Goal: Task Accomplishment & Management: Use online tool/utility

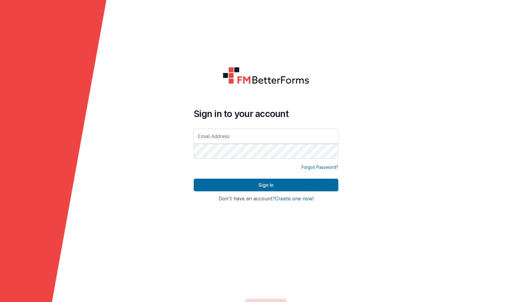
click at [145, 142] on form "Sign in to your account Forgot Password? Sign In Sign in with Google Don't have…" at bounding box center [266, 151] width 532 height 302
click at [188, 135] on form "Sign in to your account Forgot Password? Sign In Sign in with Google Don't have…" at bounding box center [266, 151] width 532 height 302
click at [202, 137] on input "text" at bounding box center [266, 136] width 145 height 15
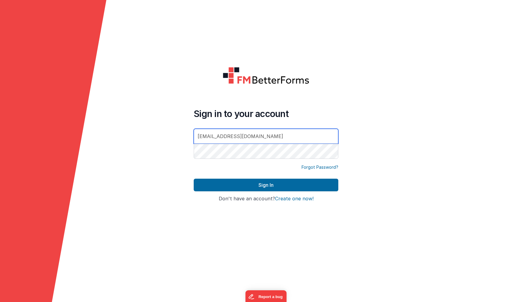
type input "[EMAIL_ADDRESS][DOMAIN_NAME]"
click at [194, 179] on button "Sign In" at bounding box center [266, 185] width 145 height 13
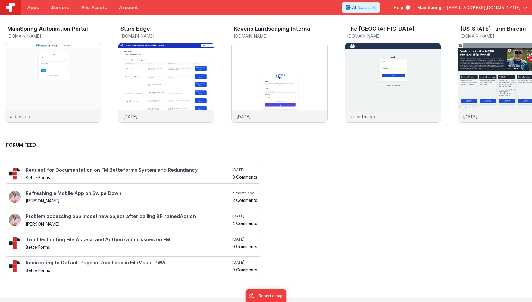
click at [338, 192] on div at bounding box center [399, 207] width 266 height 148
click at [520, 81] on div at bounding box center [520, 83] width 24 height 87
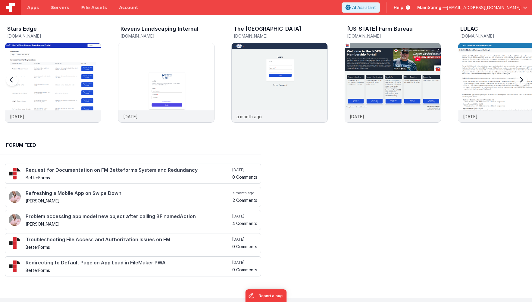
click at [522, 81] on div at bounding box center [520, 83] width 24 height 87
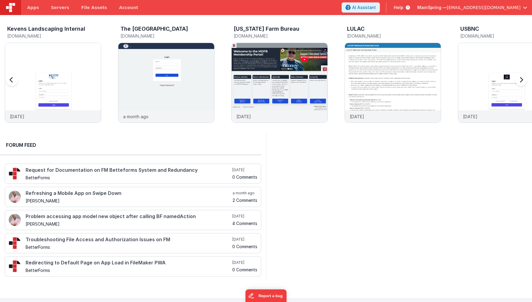
click at [522, 80] on div at bounding box center [520, 83] width 24 height 87
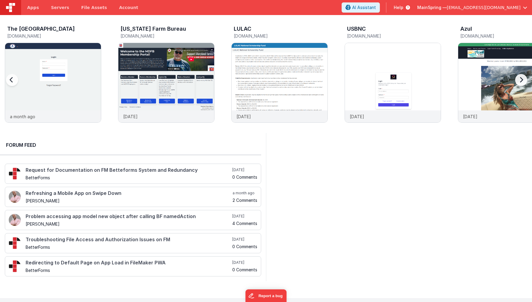
click at [522, 80] on div at bounding box center [520, 83] width 24 height 87
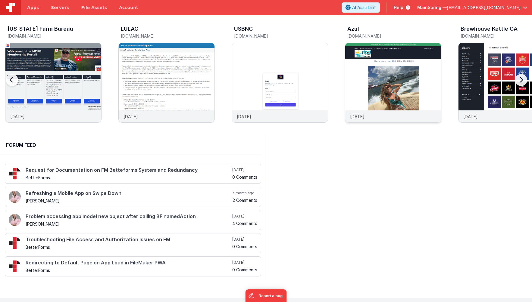
scroll to position [0, 453]
click at [413, 79] on img at bounding box center [393, 91] width 96 height 96
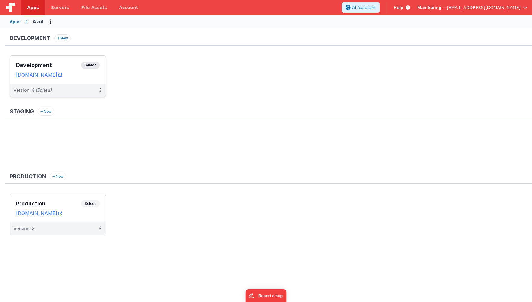
click at [73, 92] on div "Version: 8 (Edited)" at bounding box center [54, 90] width 81 height 6
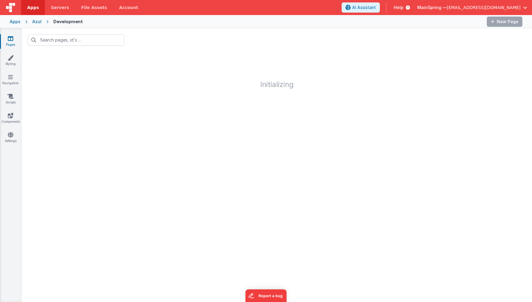
click at [36, 20] on div "Azul" at bounding box center [36, 22] width 9 height 6
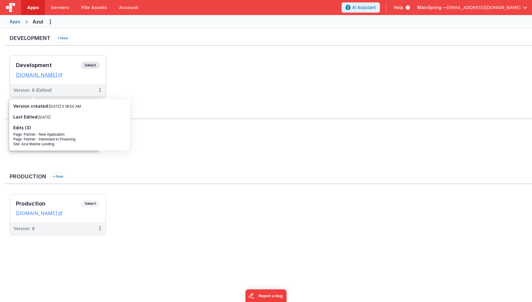
click at [49, 87] on div "Version: 8 (Edited)" at bounding box center [33, 90] width 38 height 6
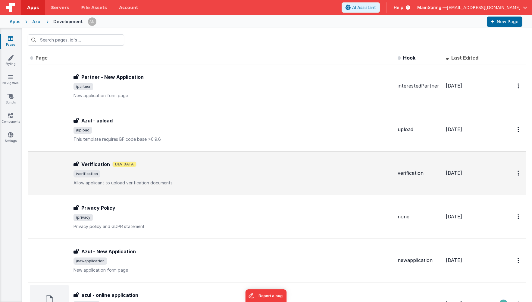
click at [190, 162] on div "Verification Dev Data" at bounding box center [232, 164] width 319 height 7
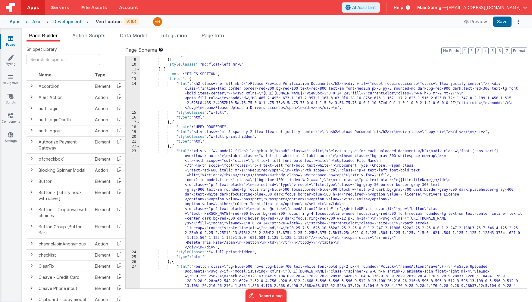
scroll to position [108, 0]
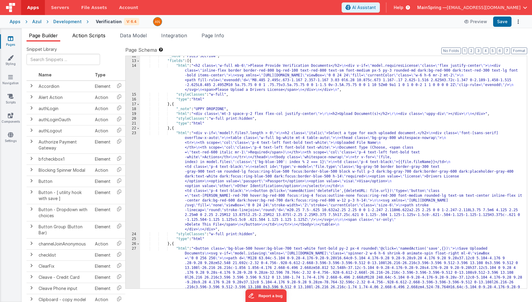
click at [95, 38] on span "Action Scripts" at bounding box center [88, 36] width 33 height 6
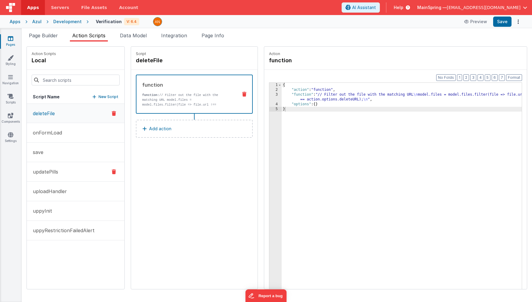
click at [56, 177] on button "updatePills" at bounding box center [76, 172] width 98 height 20
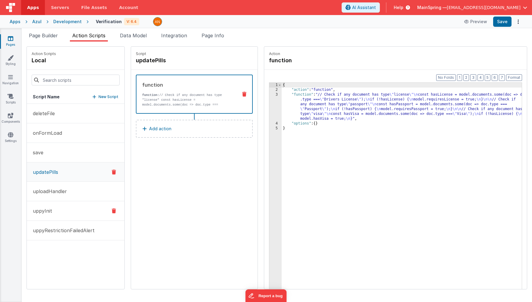
click at [40, 211] on p "uppyInit" at bounding box center [40, 210] width 23 height 7
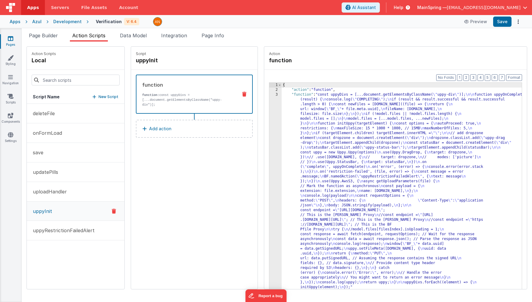
click at [368, 182] on div "{ "action" : "function" , "function" : "const uppyDivs = [...document.getElemen…" at bounding box center [408, 200] width 253 height 235
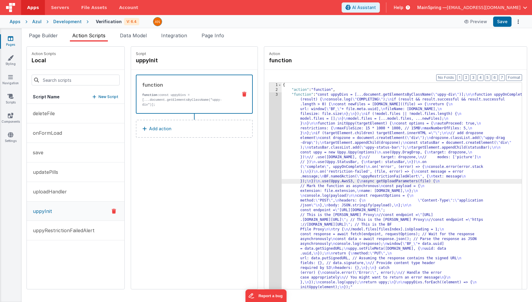
click at [269, 179] on div "3" at bounding box center [275, 191] width 12 height 198
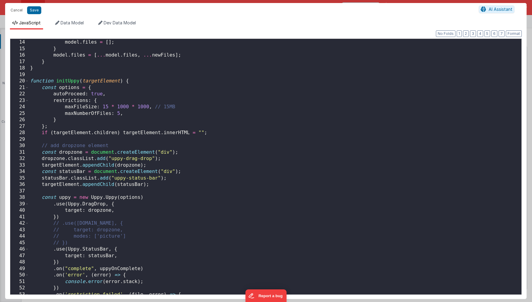
scroll to position [0, 0]
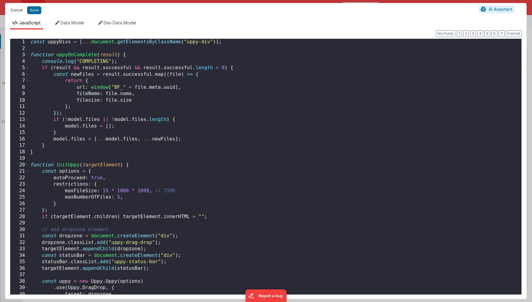
click at [19, 11] on button "Cancel" at bounding box center [17, 10] width 18 height 8
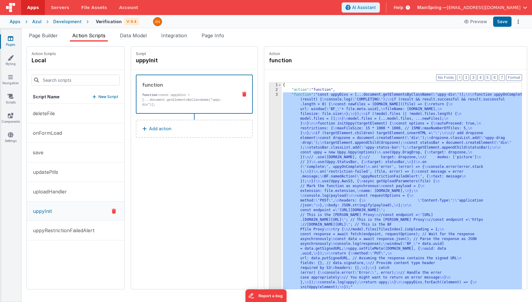
click at [150, 213] on div "Script uppyInit function function: const uppyDivs = [...document.getElementsByC…" at bounding box center [194, 168] width 126 height 243
drag, startPoint x: 210, startPoint y: 195, endPoint x: 170, endPoint y: 198, distance: 40.2
click at [209, 195] on div "Script uppyInit function function: const uppyDivs = [...document.getElementsByC…" at bounding box center [194, 168] width 126 height 243
click at [50, 192] on p "uploadHandler" at bounding box center [48, 191] width 38 height 7
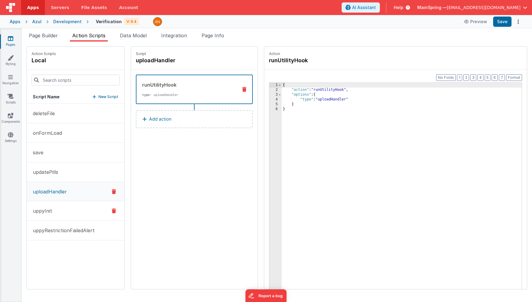
click at [53, 213] on button "uppyInit" at bounding box center [76, 211] width 98 height 20
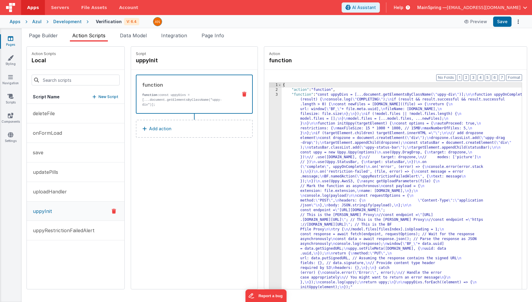
click at [360, 160] on div "{ "action" : "function" , "function" : "const uppyDivs = [...document.getElemen…" at bounding box center [408, 200] width 253 height 235
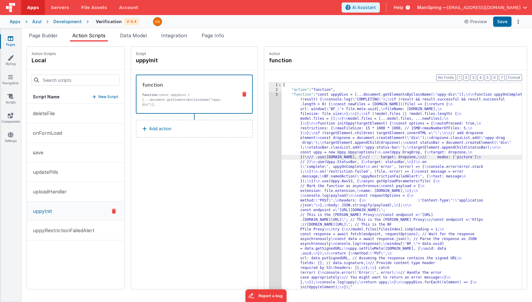
click at [269, 184] on div "3" at bounding box center [275, 191] width 12 height 198
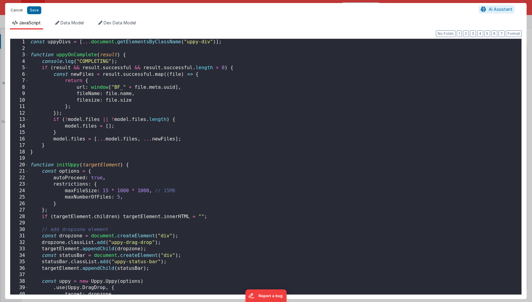
click at [14, 6] on button "Cancel" at bounding box center [17, 10] width 18 height 8
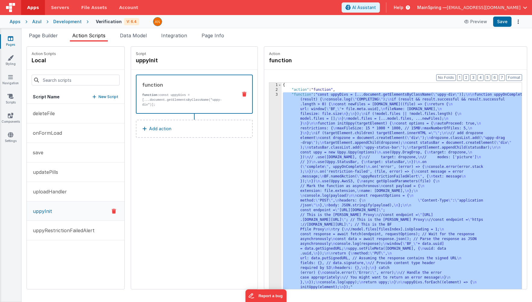
click at [193, 185] on div "Script uppyInit function function: const uppyDivs = [...document.getElementsByC…" at bounding box center [194, 168] width 126 height 243
click at [478, 22] on button "Preview" at bounding box center [475, 22] width 30 height 10
